Goal: Check status: Check status

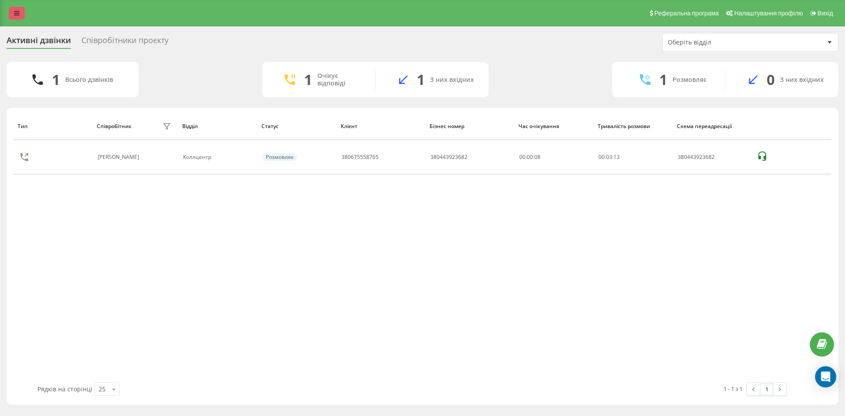
click at [12, 16] on link at bounding box center [17, 13] width 16 height 12
click at [17, 5] on div "Реферальна програма Налаштування профілю Вихід" at bounding box center [422, 13] width 845 height 26
click at [19, 11] on link at bounding box center [17, 13] width 16 height 12
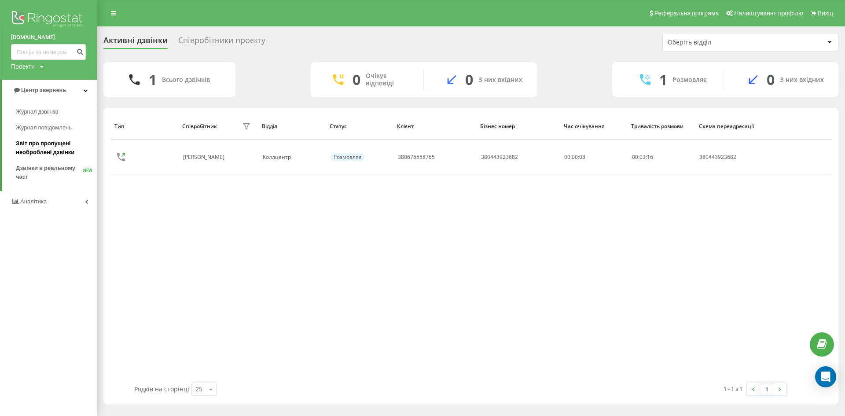
click at [40, 144] on span "Звіт про пропущені необроблені дзвінки" at bounding box center [54, 148] width 77 height 18
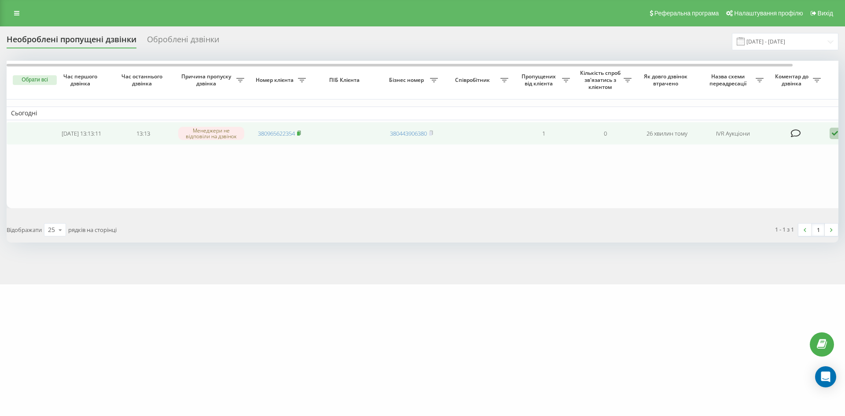
click at [300, 135] on rect at bounding box center [298, 134] width 3 height 4
click at [299, 133] on rect at bounding box center [298, 134] width 3 height 4
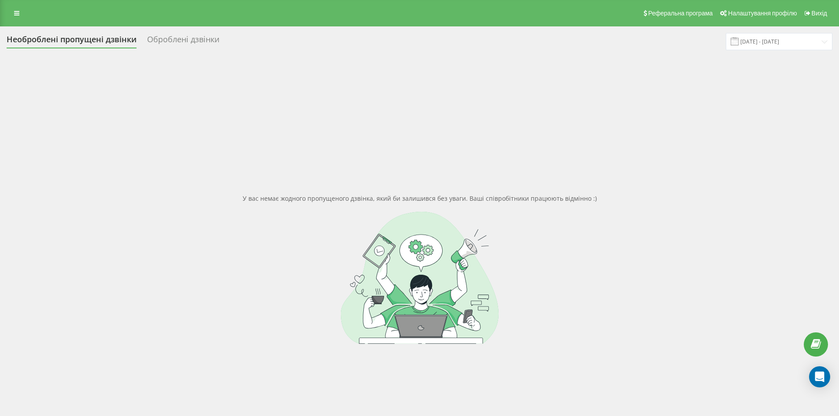
click at [195, 40] on div "Оброблені дзвінки" at bounding box center [183, 42] width 72 height 14
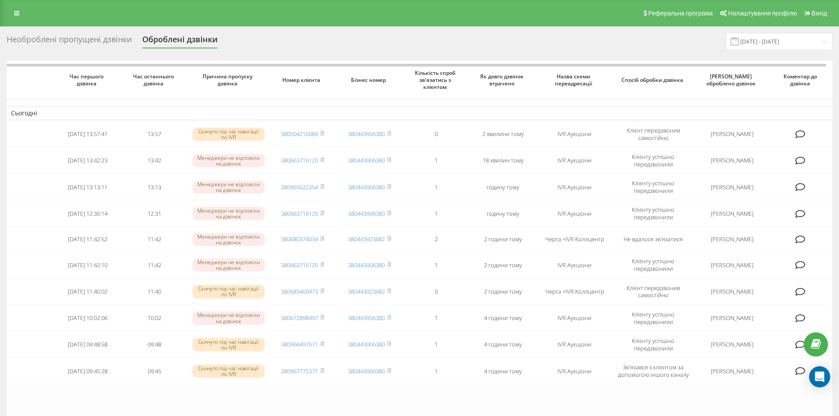
click at [110, 35] on div "Необроблені пропущені дзвінки" at bounding box center [69, 42] width 125 height 14
